Goal: Ask a question: Seek information or help from site administrators or community

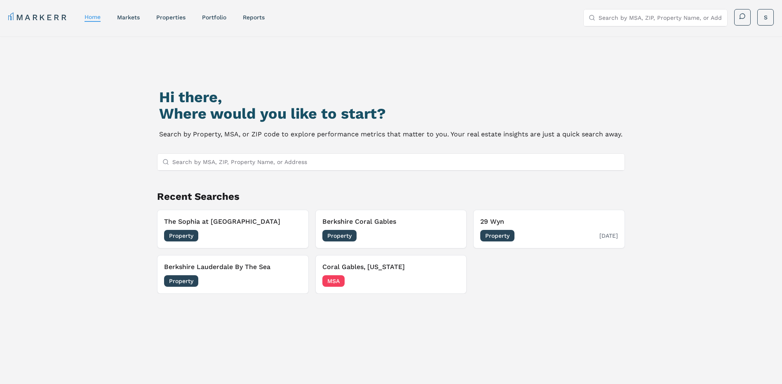
click at [531, 222] on h3 "29 Wyn" at bounding box center [549, 222] width 138 height 10
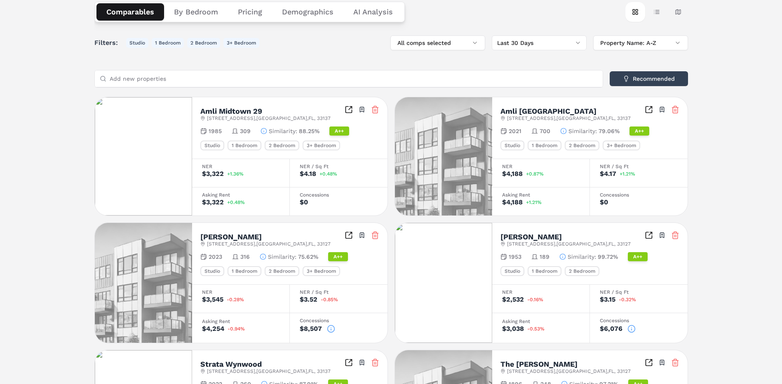
scroll to position [165, 0]
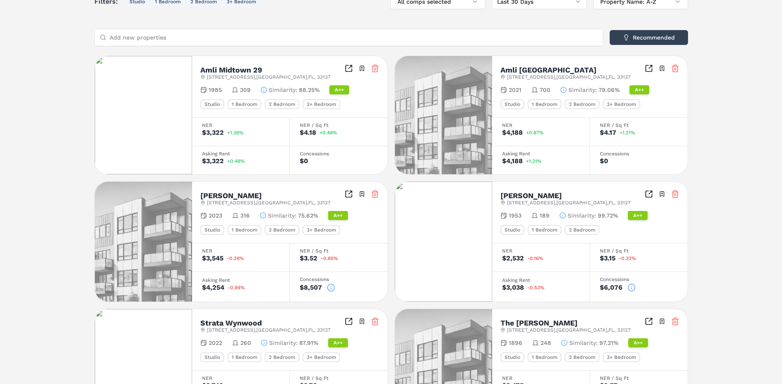
click at [632, 288] on icon at bounding box center [632, 288] width 8 height 8
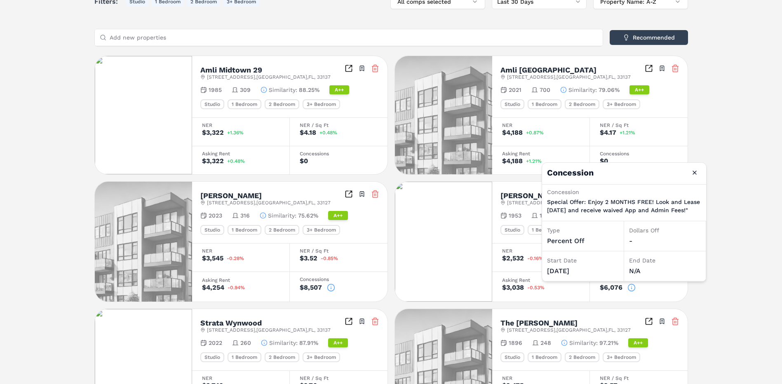
click at [331, 287] on icon at bounding box center [331, 287] width 0 height 0
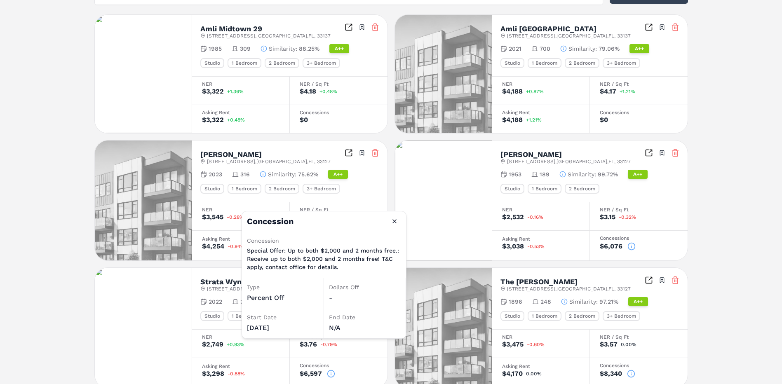
scroll to position [289, 0]
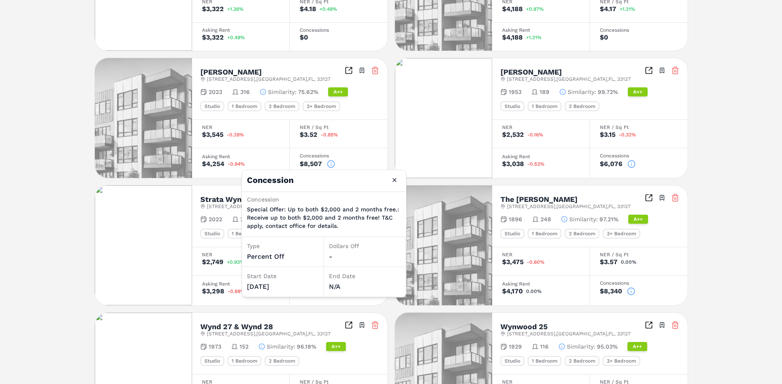
click at [633, 292] on icon at bounding box center [631, 291] width 8 height 8
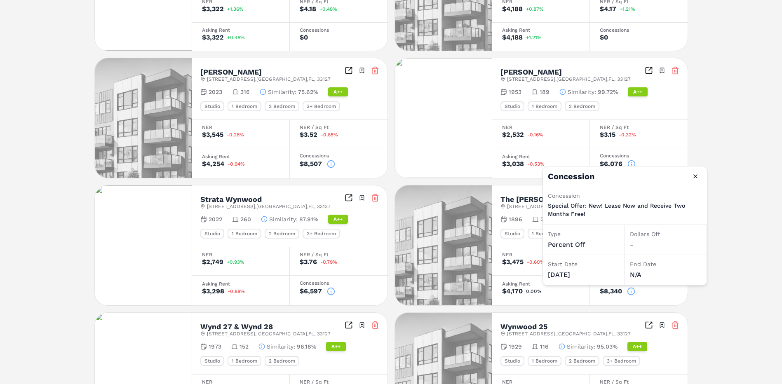
scroll to position [369, 0]
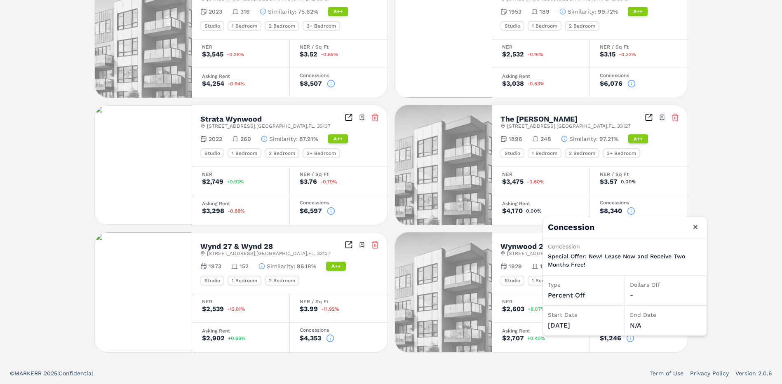
click at [732, 256] on div "29 Wyn A++ [STREET_ADDRESS] Toggle portfolio menu 2023 248 Studio 1 Bedroom 2 B…" at bounding box center [391, 15] width 782 height 696
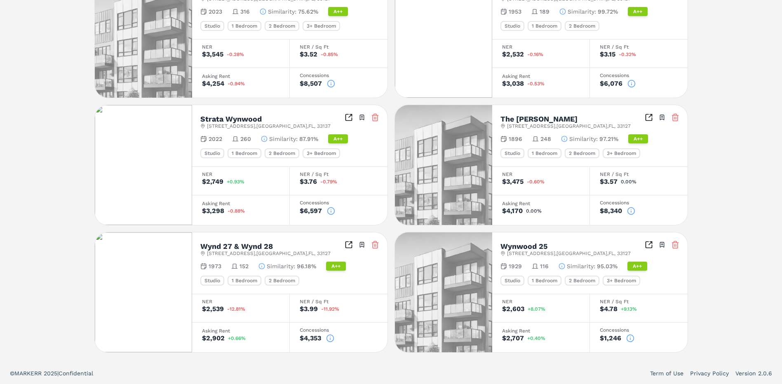
click at [331, 337] on icon at bounding box center [330, 338] width 8 height 8
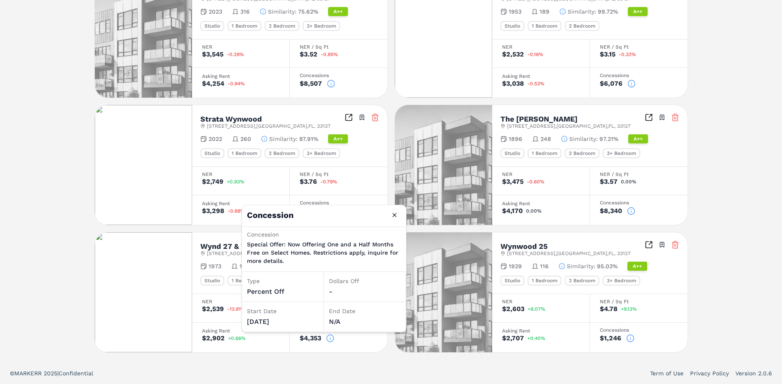
click at [334, 363] on footer "© MARKERR 2025 | Confidential Term of Use Privacy Policy Version 2.0.6" at bounding box center [391, 373] width 782 height 21
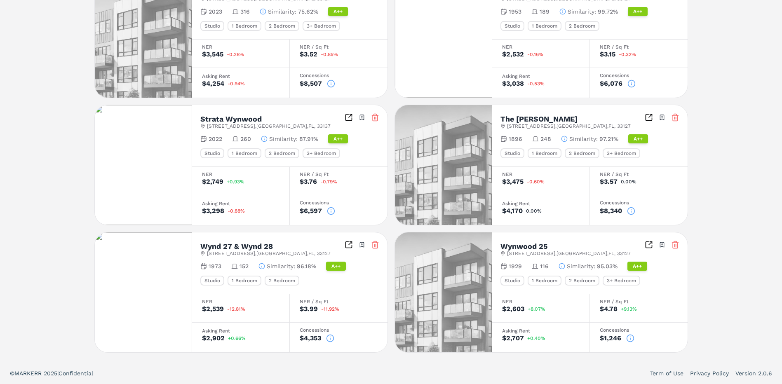
click at [330, 208] on icon at bounding box center [331, 211] width 8 height 8
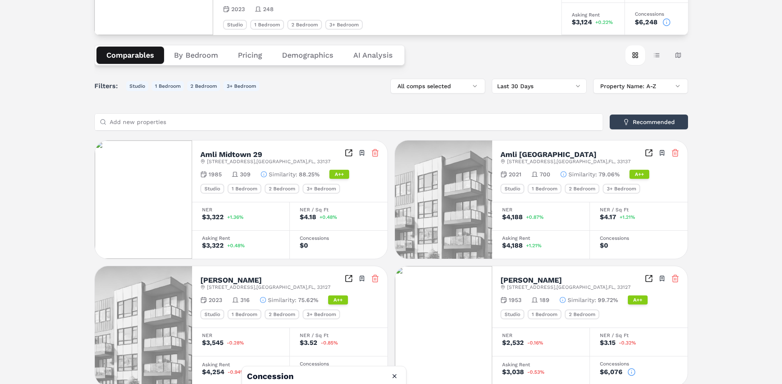
scroll to position [0, 0]
